Goal: Download file/media

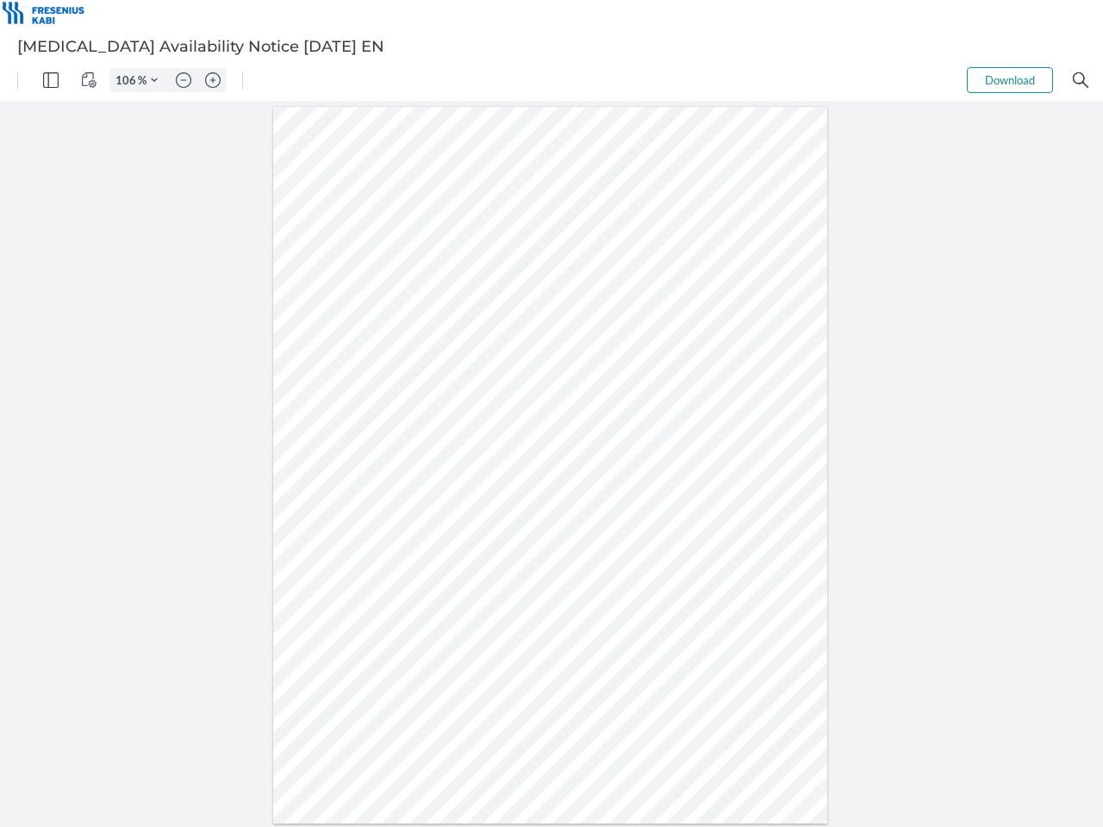
click at [51, 80] on img "Panel" at bounding box center [51, 80] width 16 height 16
click at [89, 80] on img "View Controls" at bounding box center [89, 80] width 16 height 16
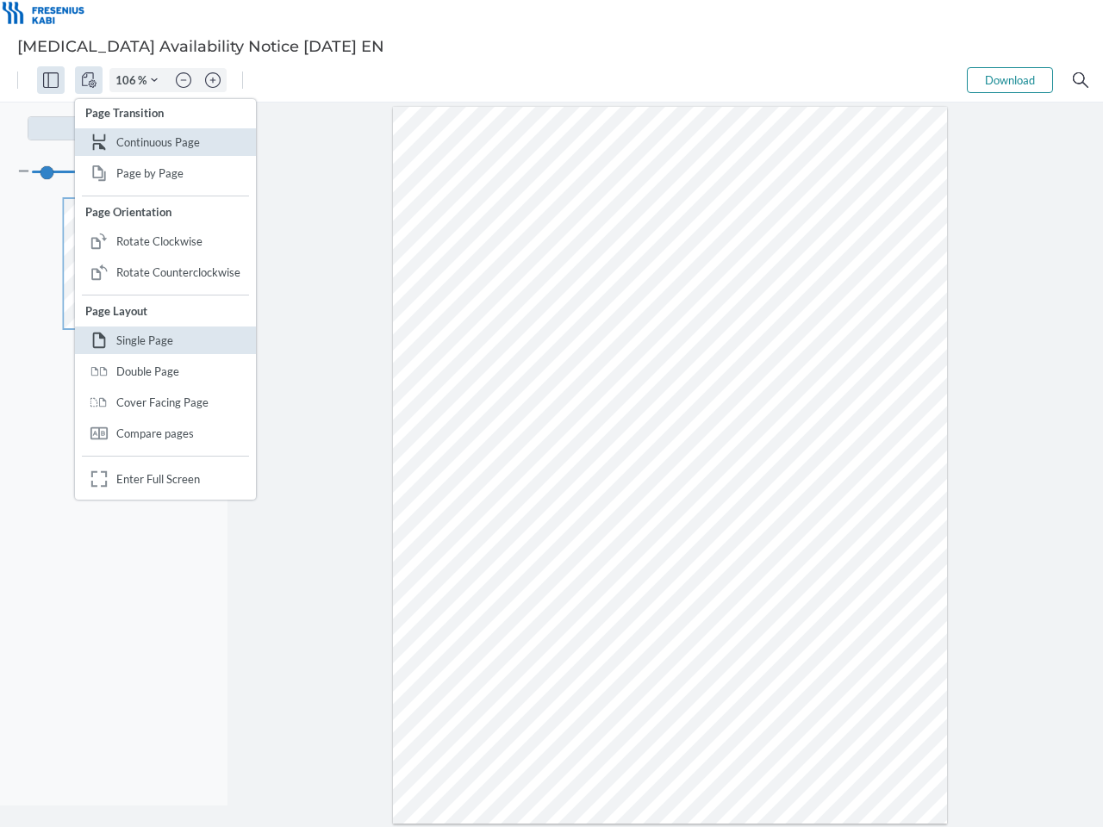
click at [128, 80] on input "106" at bounding box center [124, 80] width 28 height 16
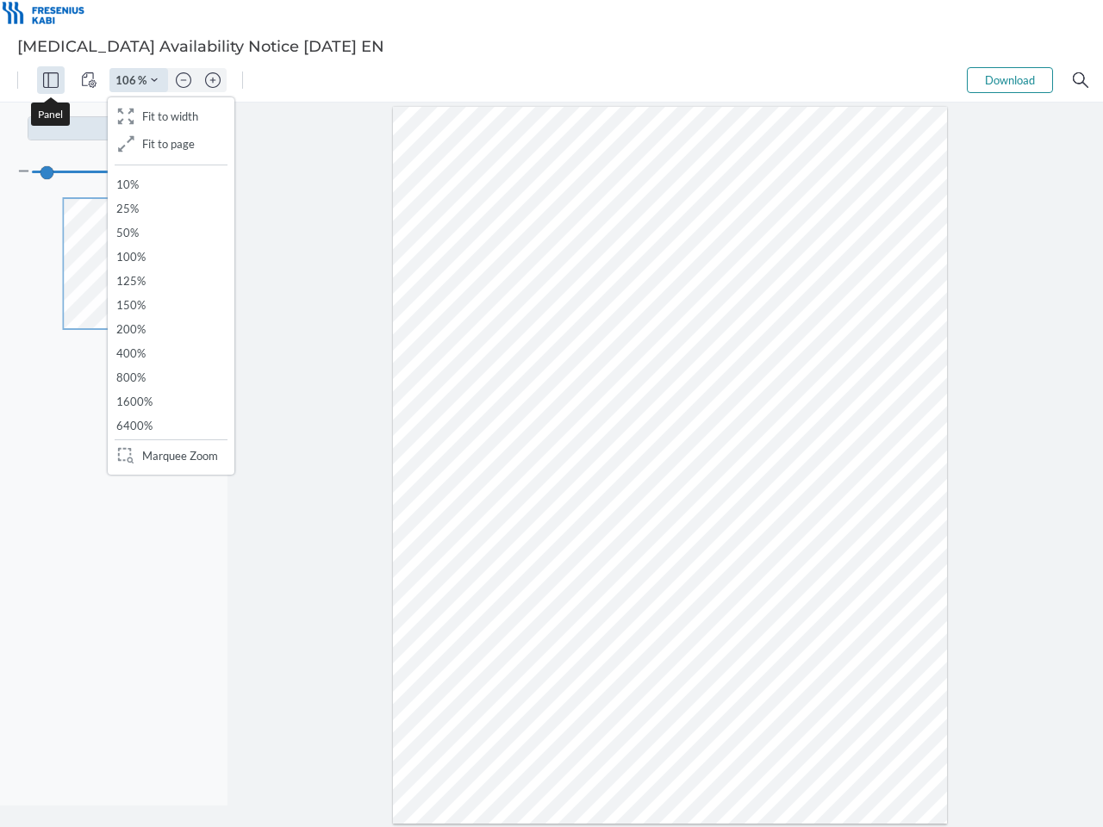
click at [154, 80] on img "Zoom Controls" at bounding box center [154, 80] width 7 height 7
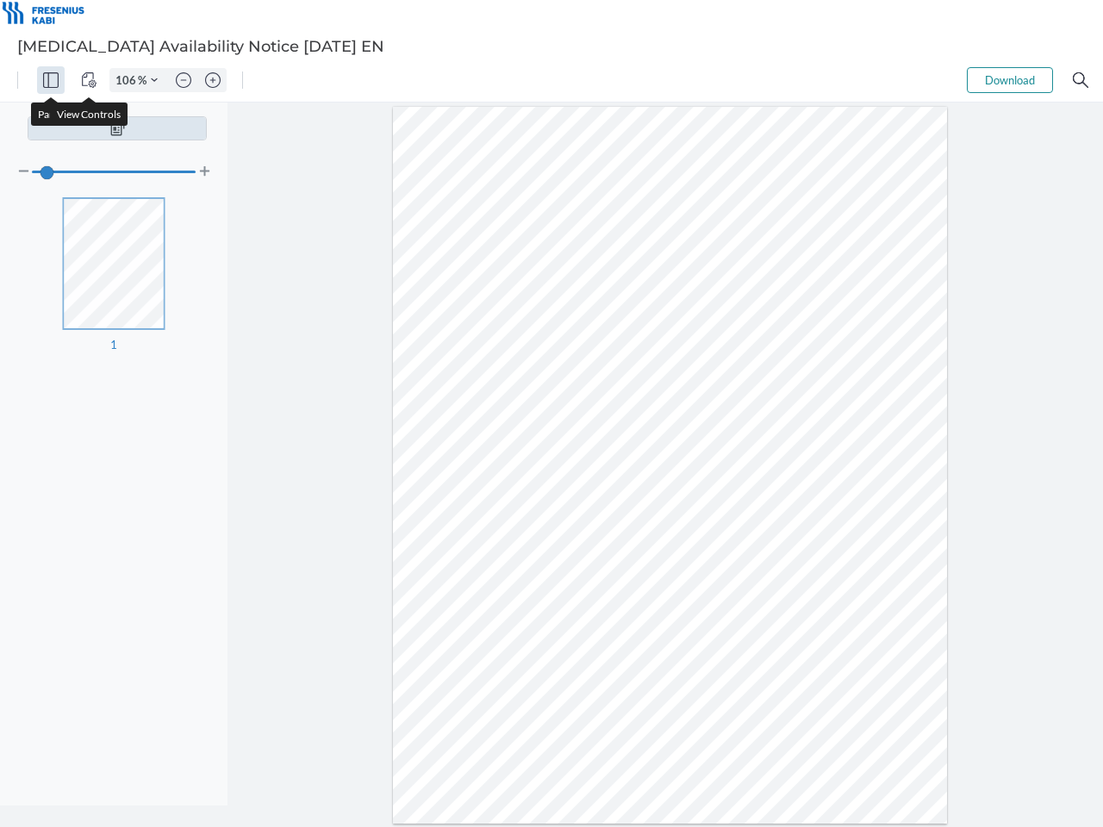
click at [184, 80] on img "Zoom out" at bounding box center [184, 80] width 16 height 16
click at [213, 80] on img "Zoom in" at bounding box center [213, 80] width 16 height 16
type input "106"
click at [1010, 80] on button "Download" at bounding box center [1010, 80] width 86 height 26
click at [1080, 80] on img "Search" at bounding box center [1081, 80] width 16 height 16
